Goal: Information Seeking & Learning: Learn about a topic

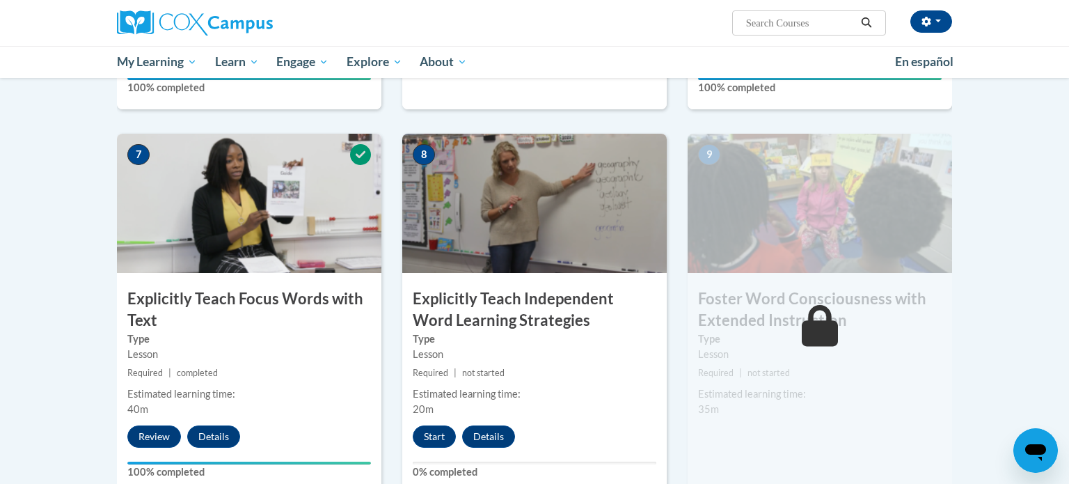
scroll to position [1021, 0]
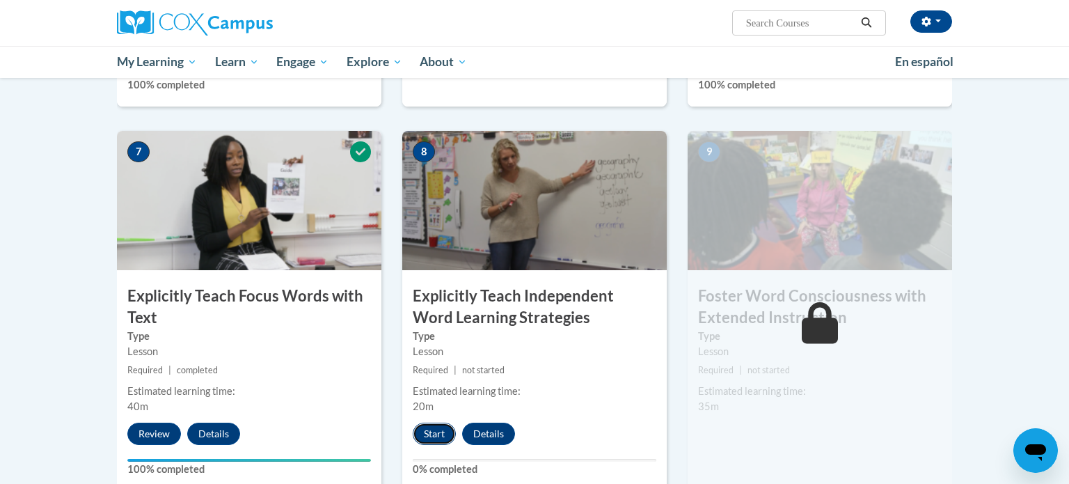
click at [424, 431] on button "Start" at bounding box center [434, 433] width 43 height 22
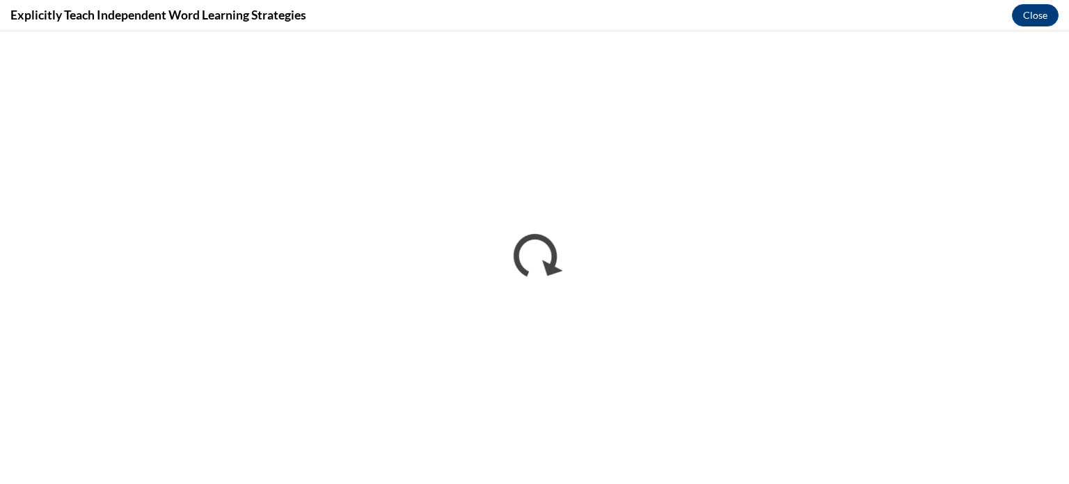
scroll to position [0, 0]
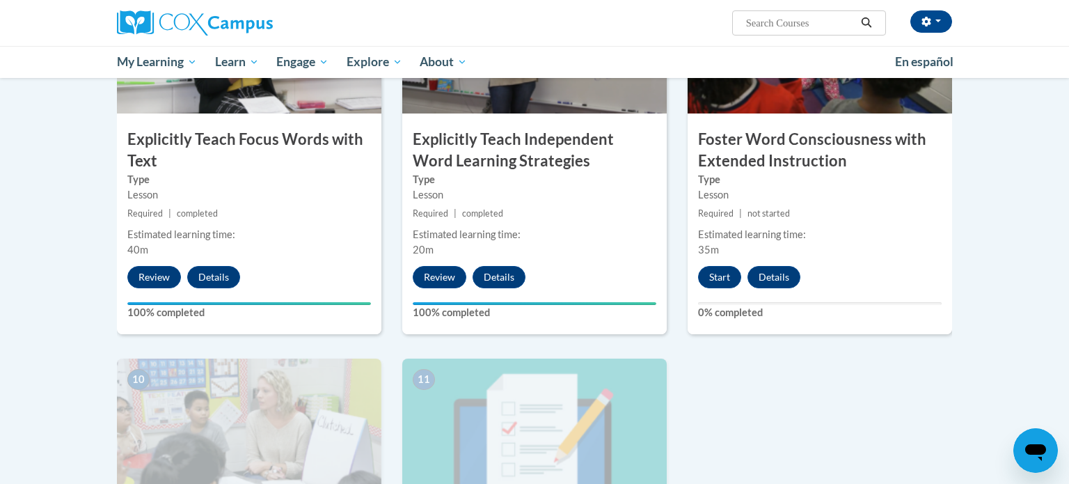
scroll to position [1172, 0]
